Goal: Complete application form: Complete application form

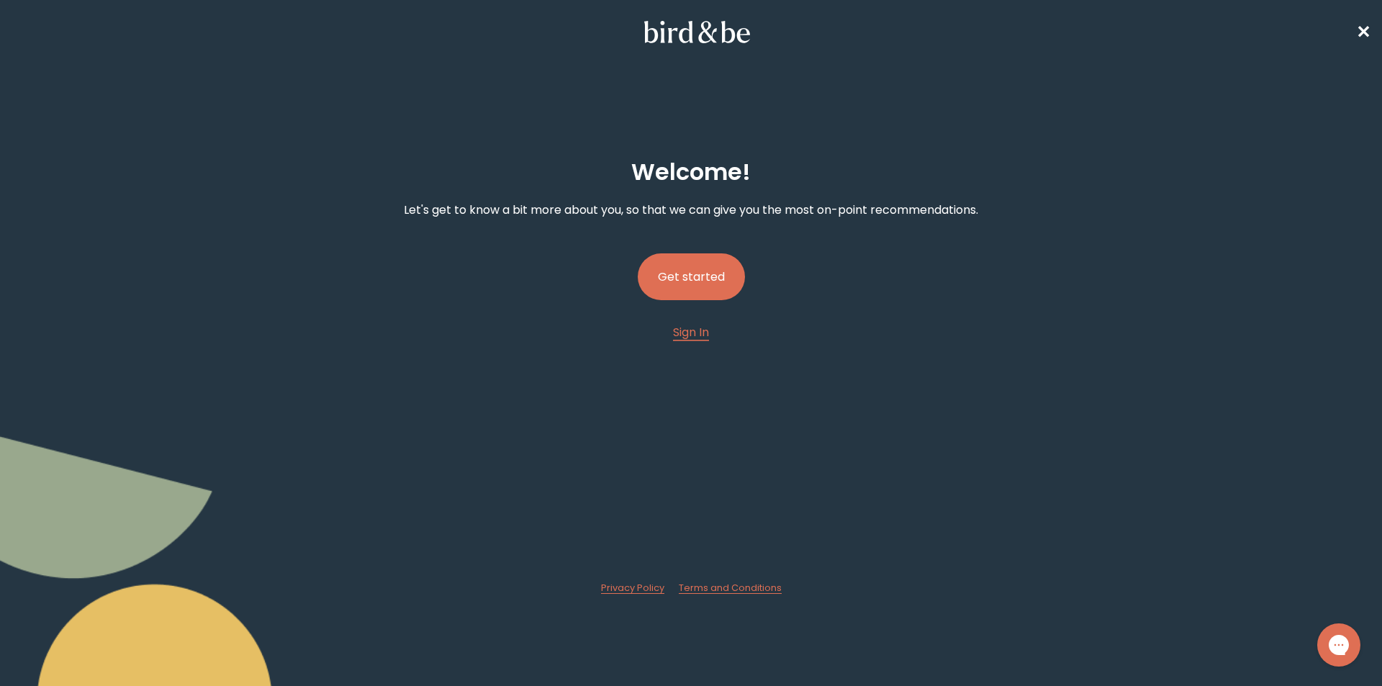
click at [694, 275] on button "Get started" at bounding box center [691, 276] width 107 height 47
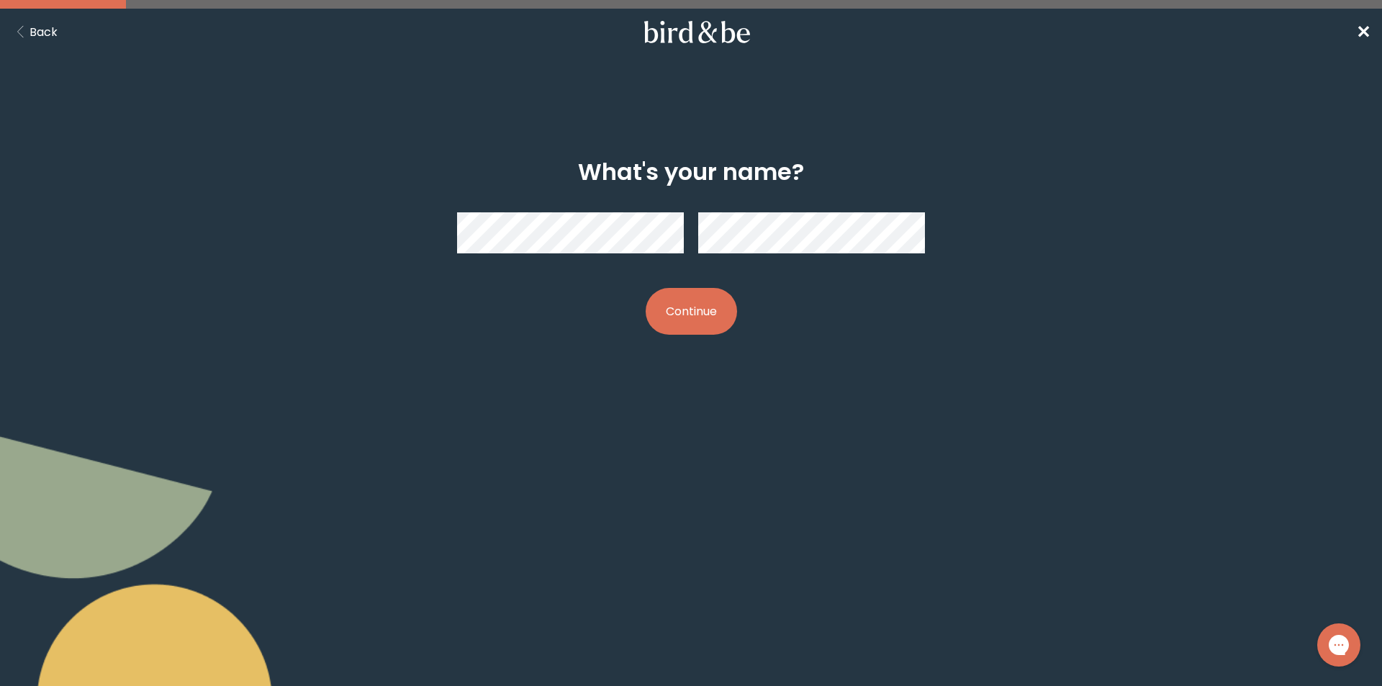
click at [646, 288] on button "Continue" at bounding box center [691, 311] width 91 height 47
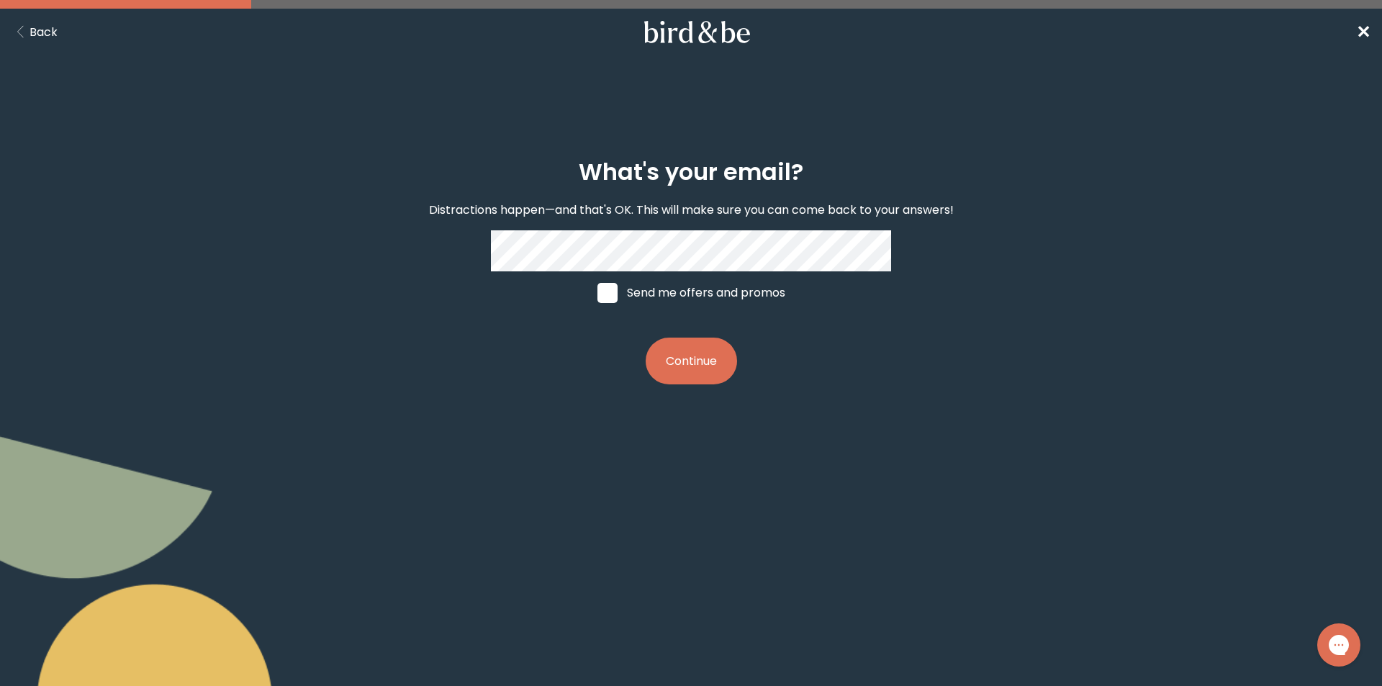
click at [646, 338] on button "Continue" at bounding box center [691, 361] width 91 height 47
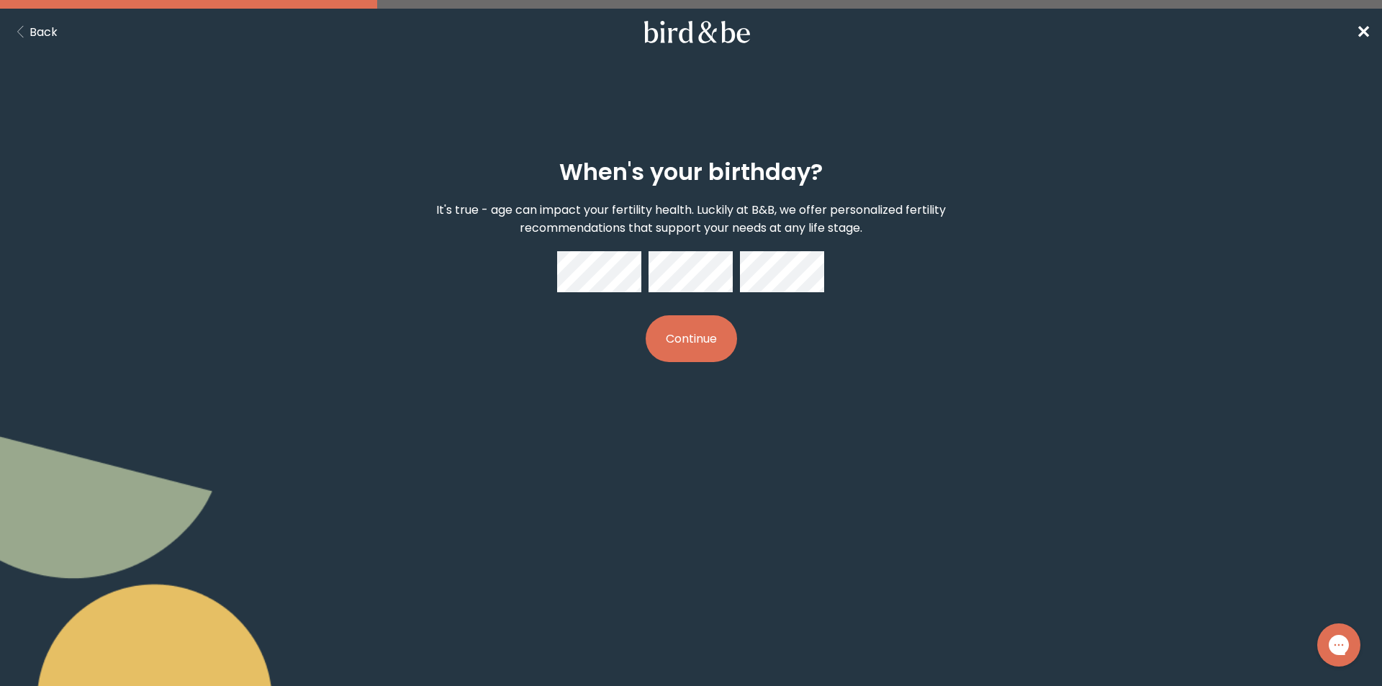
click at [695, 350] on button "Continue" at bounding box center [691, 338] width 91 height 47
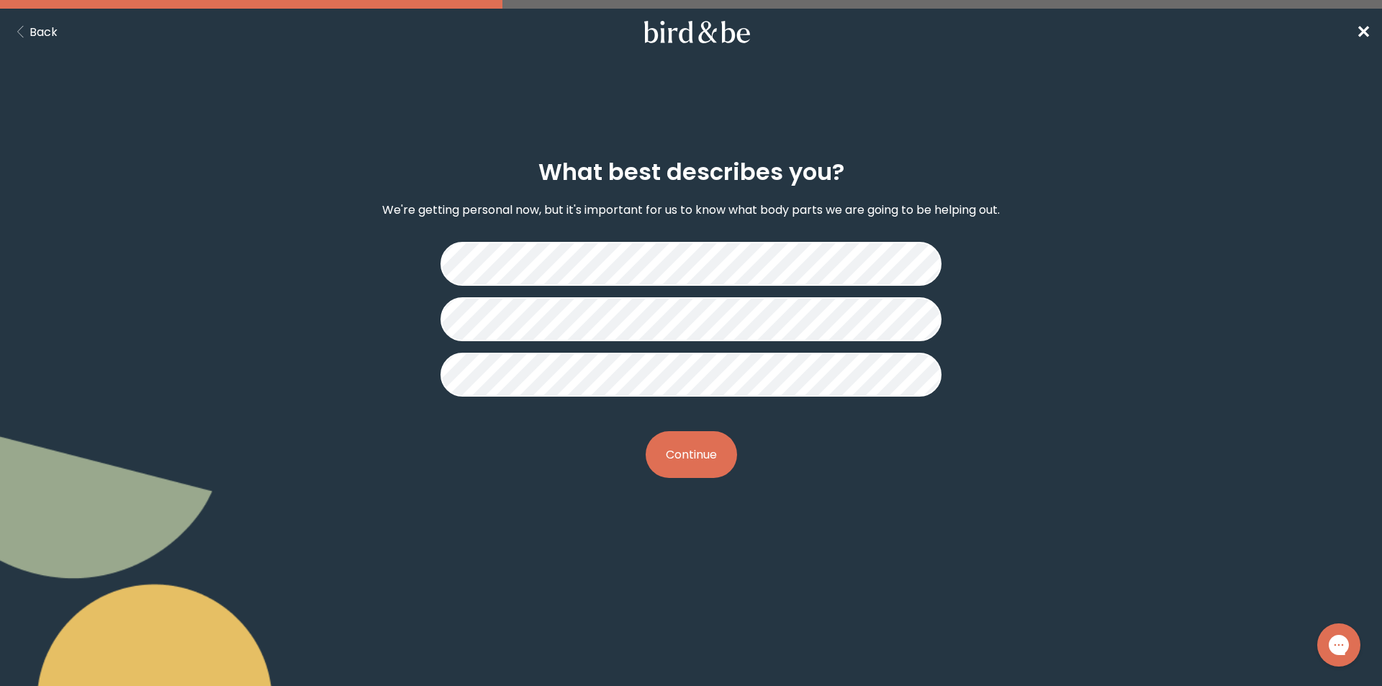
click at [697, 450] on button "Continue" at bounding box center [691, 454] width 91 height 47
click at [692, 461] on button "Continue" at bounding box center [691, 454] width 91 height 47
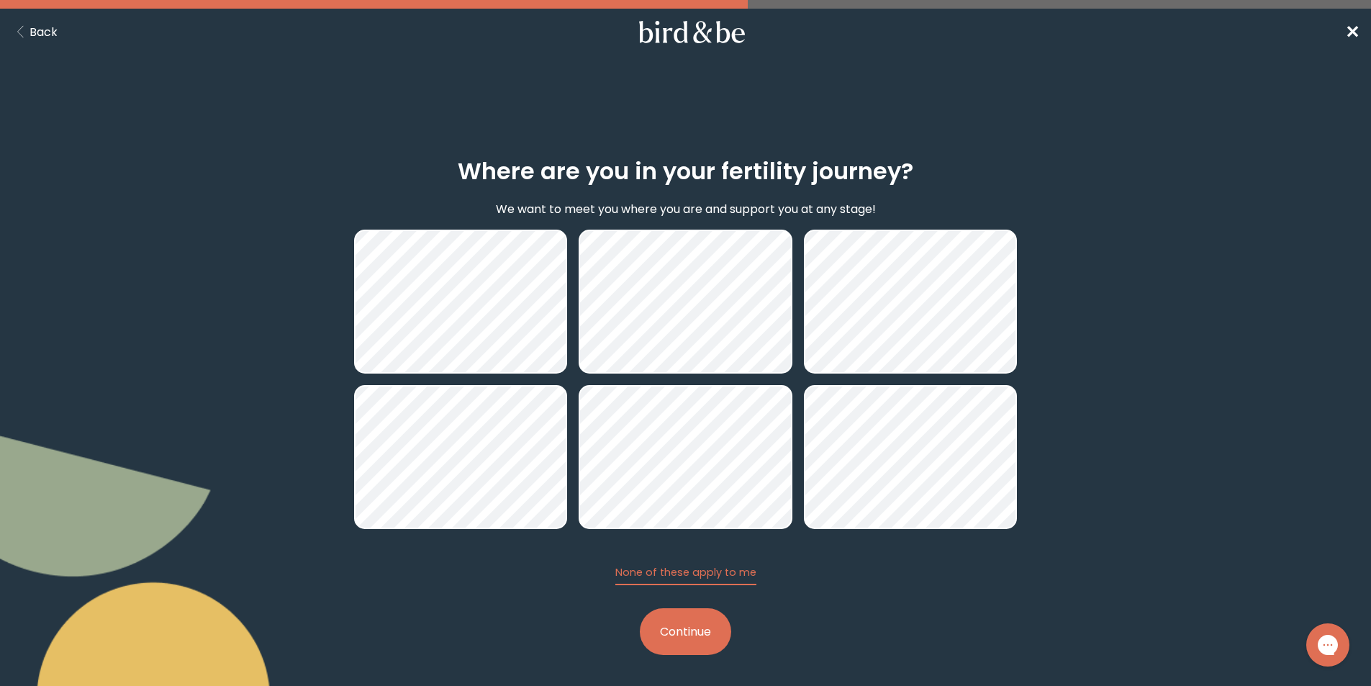
click at [696, 627] on button "Continue" at bounding box center [685, 631] width 91 height 47
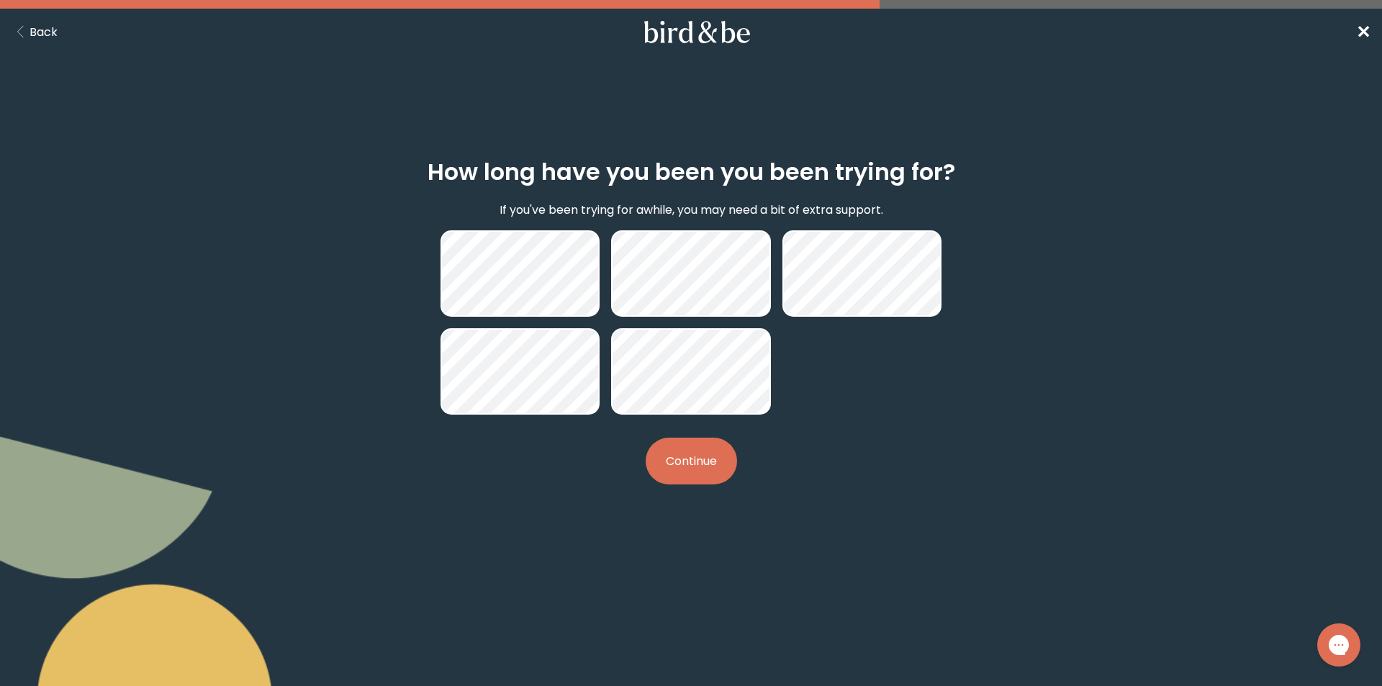
click at [673, 462] on button "Continue" at bounding box center [691, 461] width 91 height 47
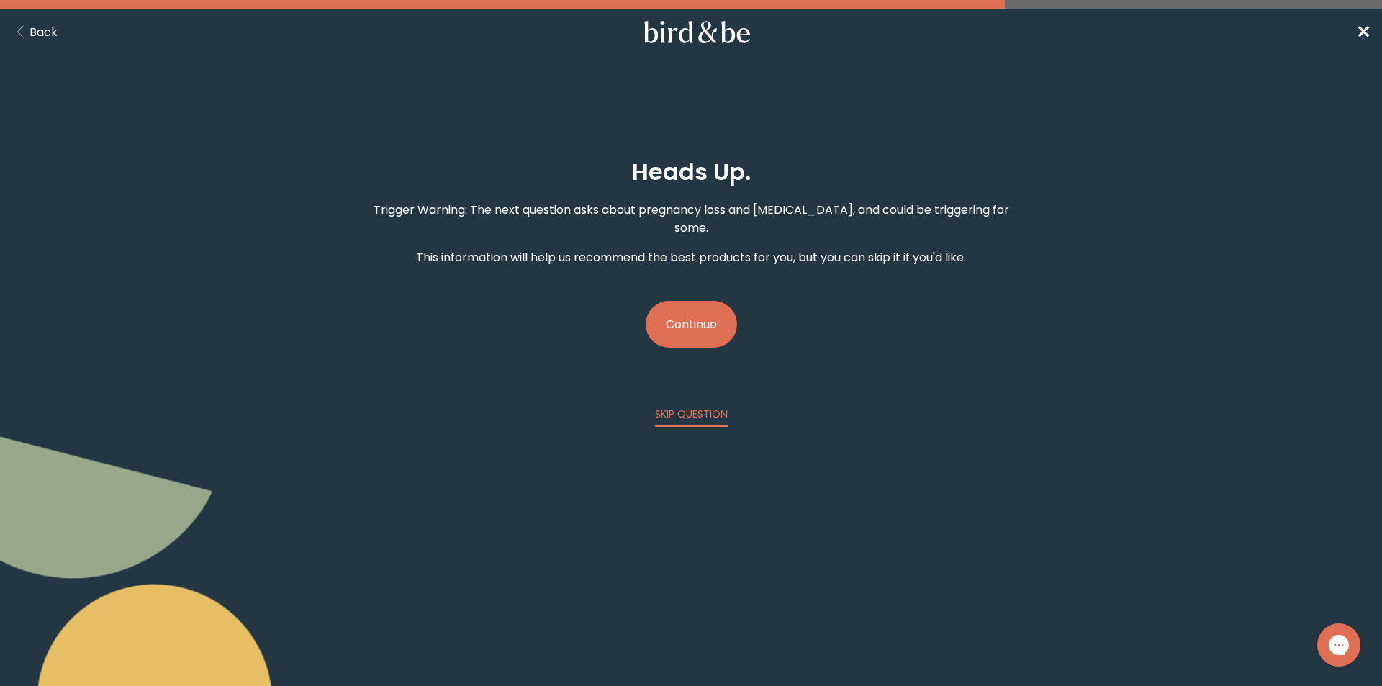
click at [699, 308] on button "Continue" at bounding box center [691, 324] width 91 height 47
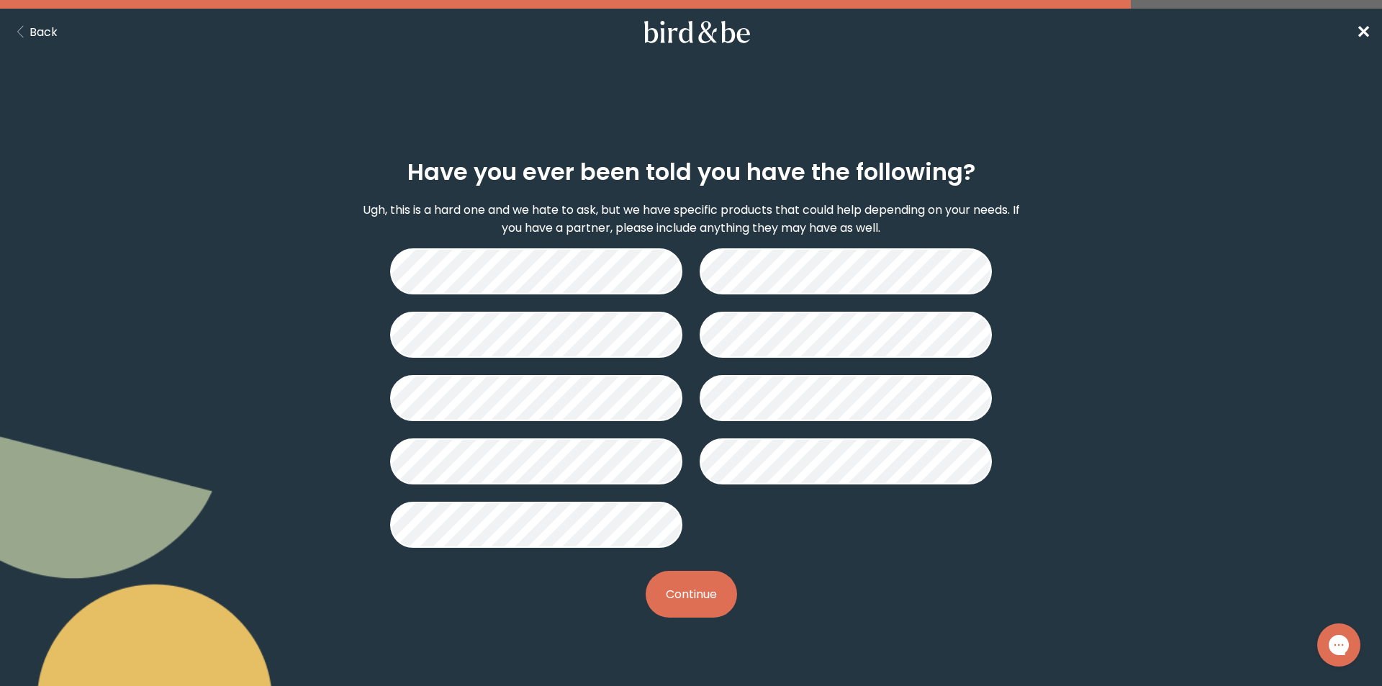
click at [693, 591] on button "Continue" at bounding box center [691, 594] width 91 height 47
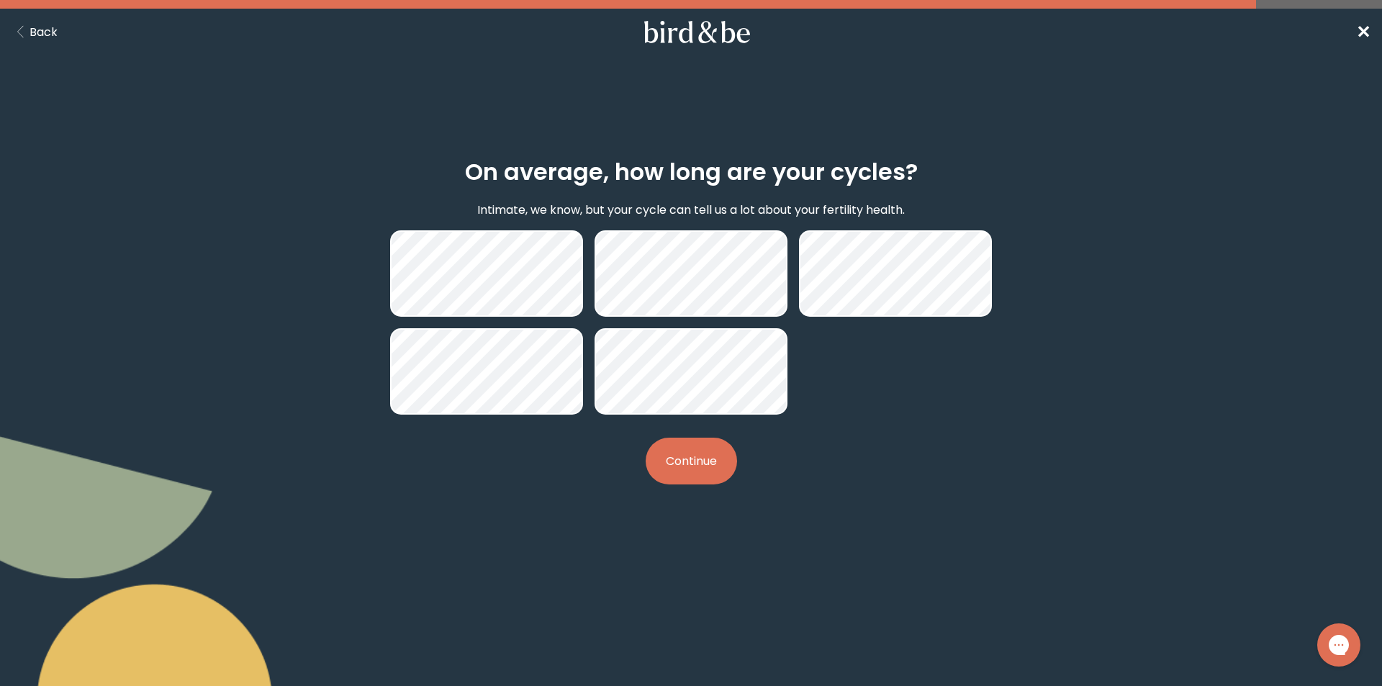
click at [684, 461] on button "Continue" at bounding box center [691, 461] width 91 height 47
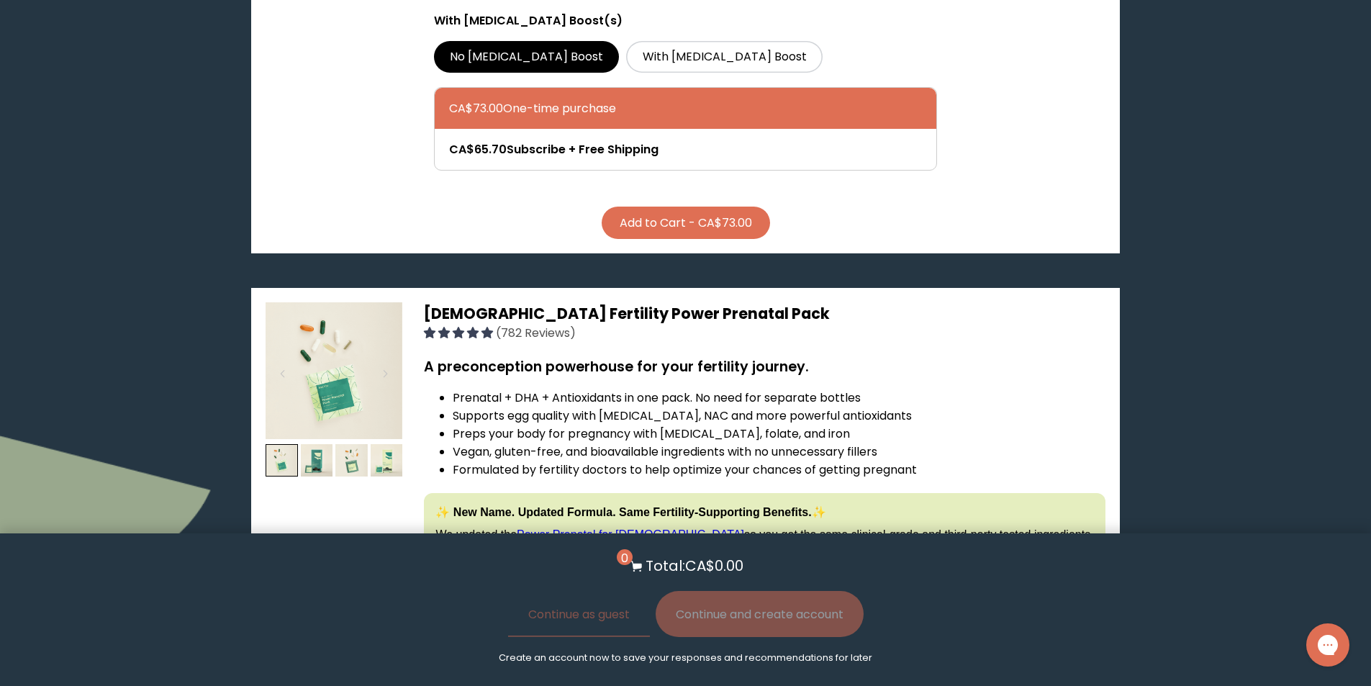
scroll to position [3311, 0]
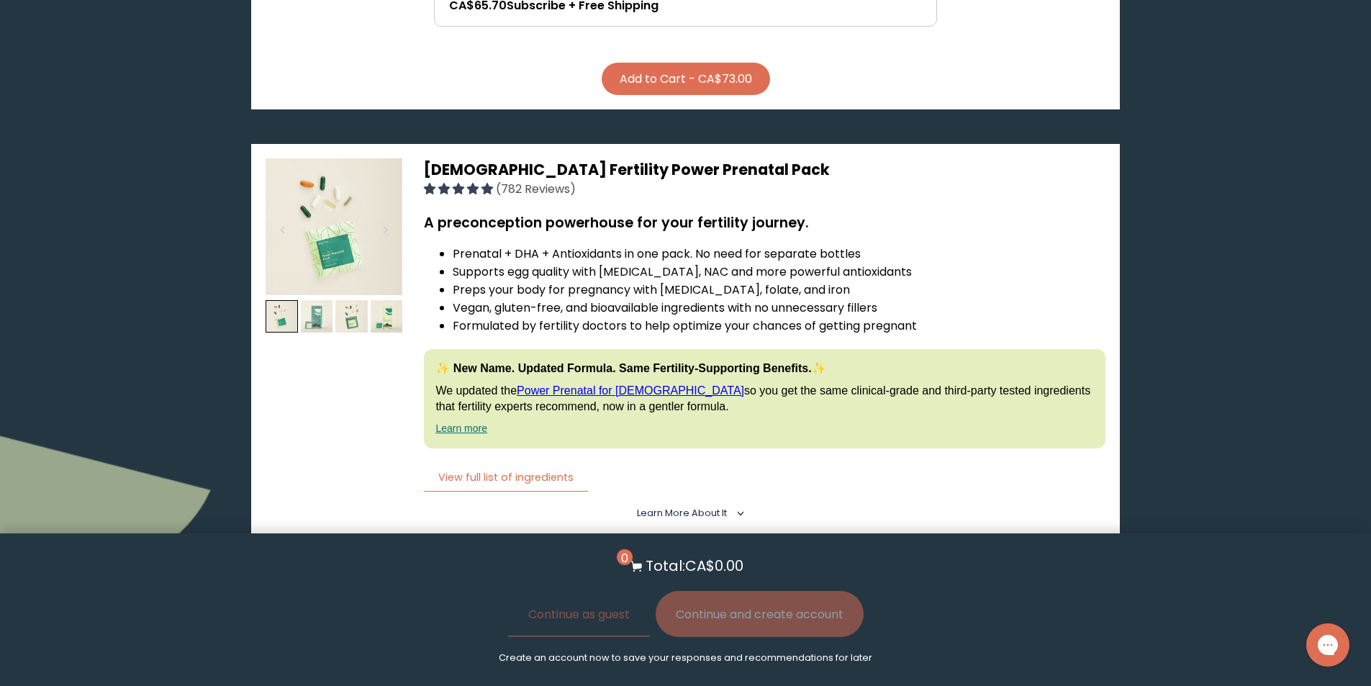
click at [322, 321] on img at bounding box center [317, 316] width 32 height 32
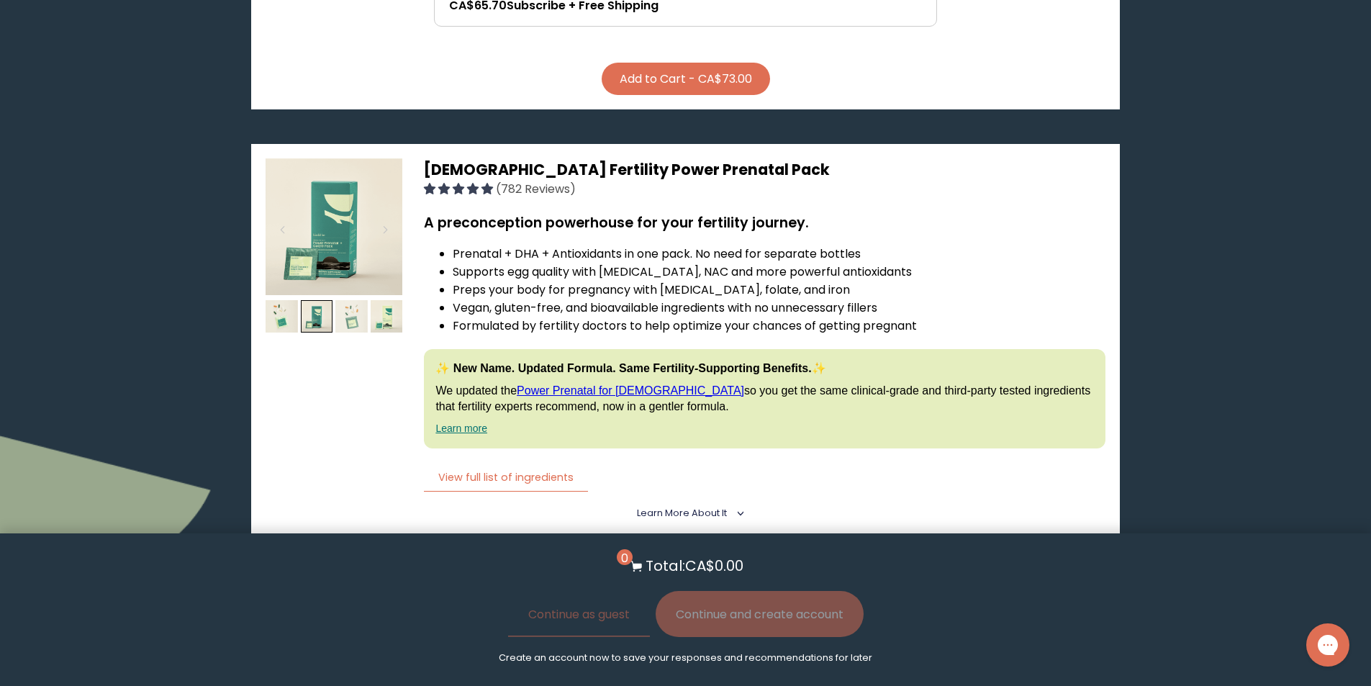
click at [358, 314] on img at bounding box center [351, 316] width 32 height 32
click at [358, 252] on img at bounding box center [334, 226] width 137 height 137
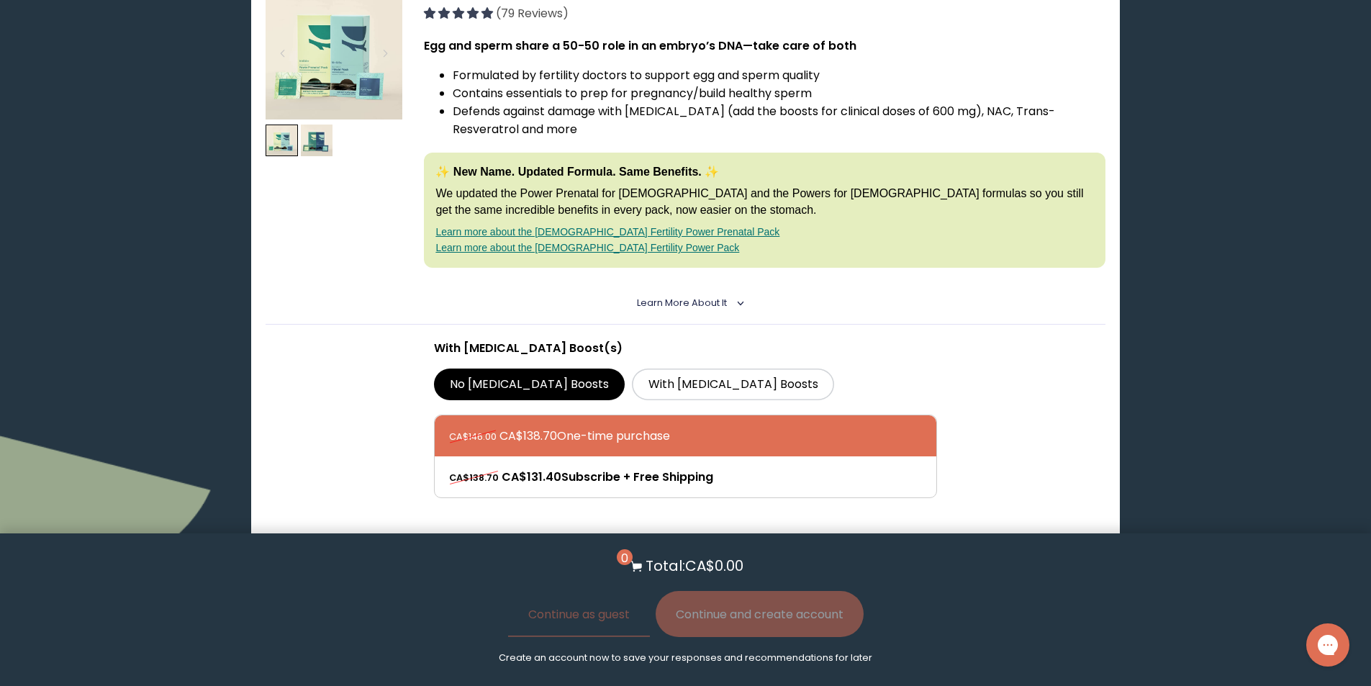
scroll to position [0, 0]
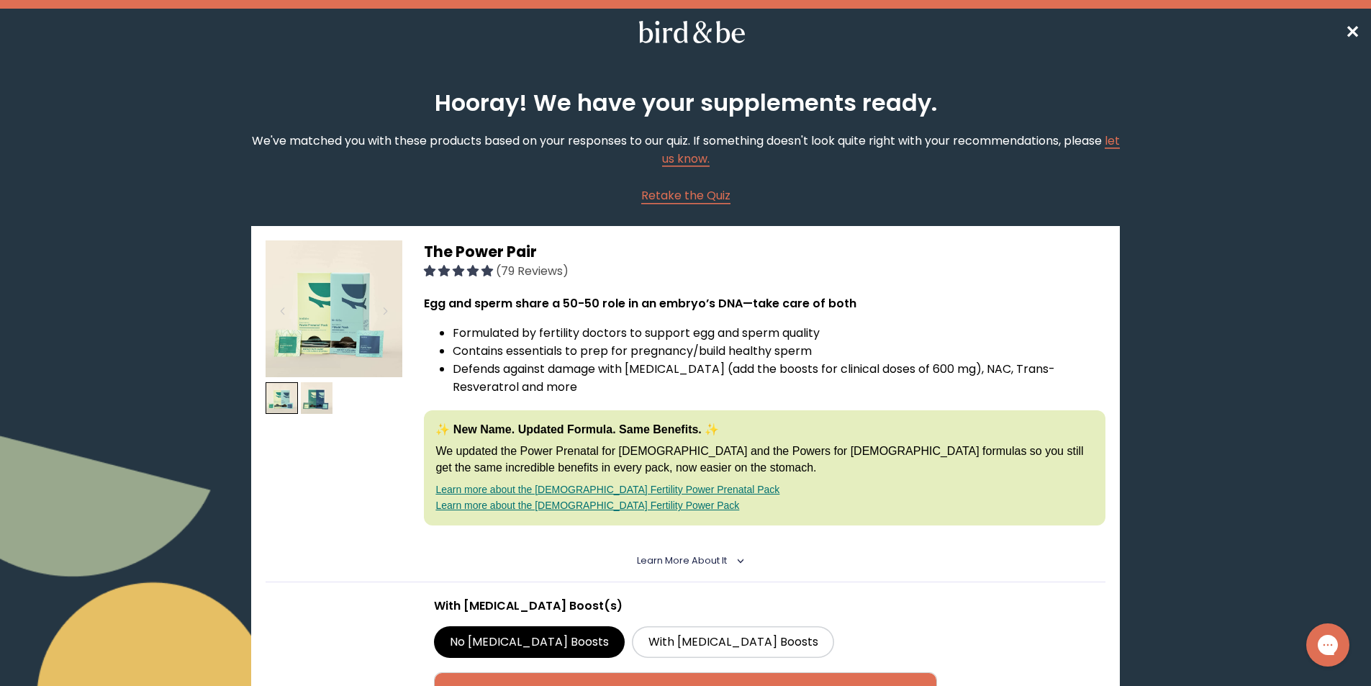
click at [679, 23] on icon at bounding box center [692, 32] width 113 height 22
